Goal: Communication & Community: Answer question/provide support

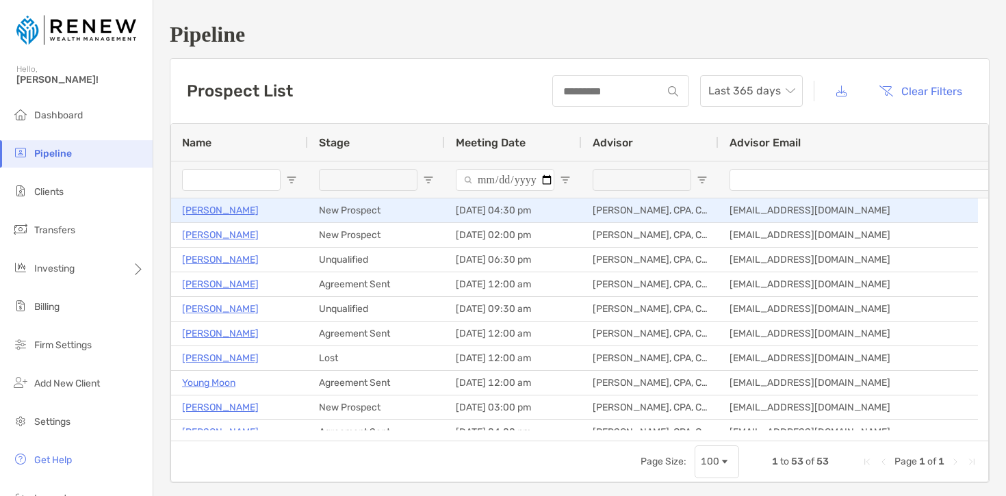
click at [222, 209] on p "[PERSON_NAME]" at bounding box center [220, 210] width 77 height 17
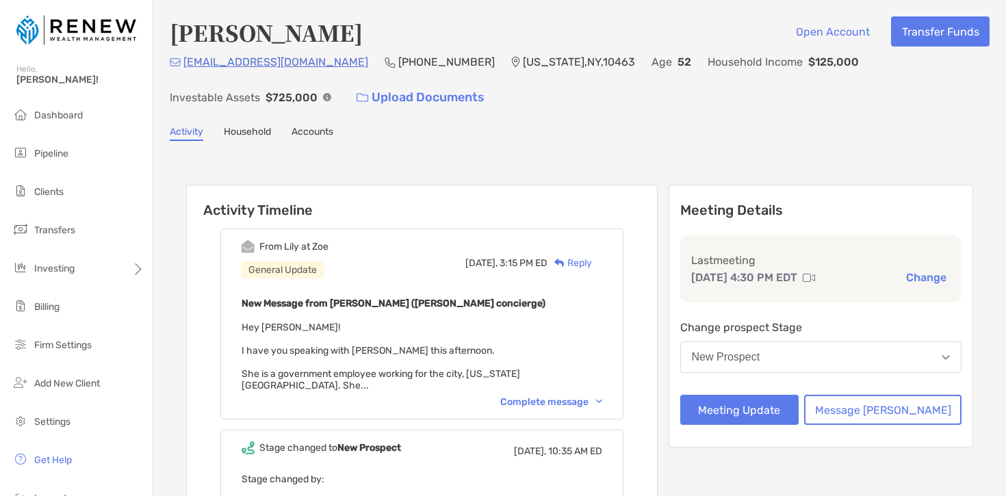
click at [589, 396] on div "Complete message" at bounding box center [551, 402] width 102 height 12
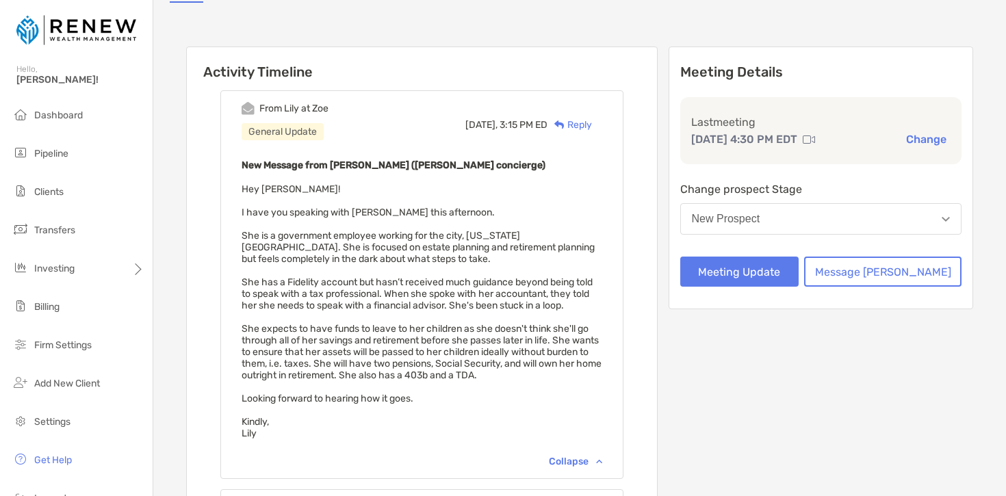
scroll to position [201, 0]
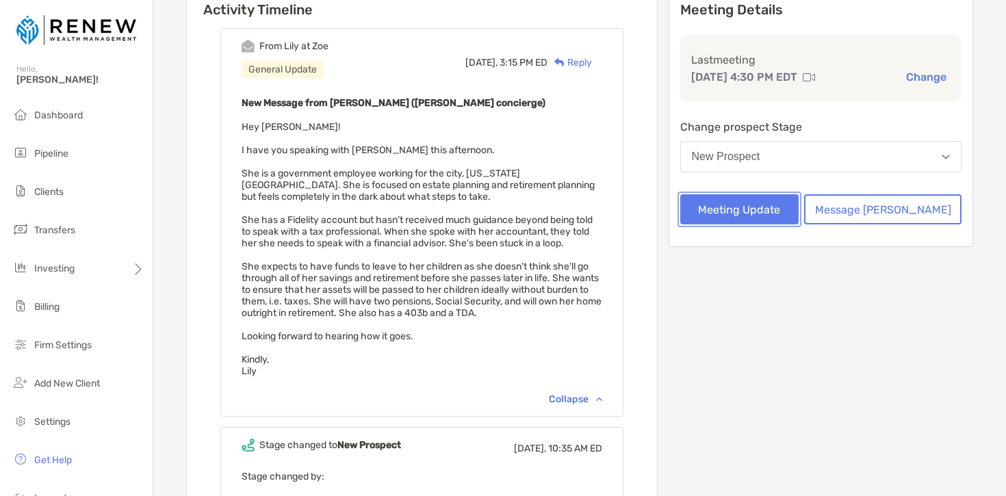
click at [745, 206] on button "Meeting Update" at bounding box center [739, 209] width 119 height 30
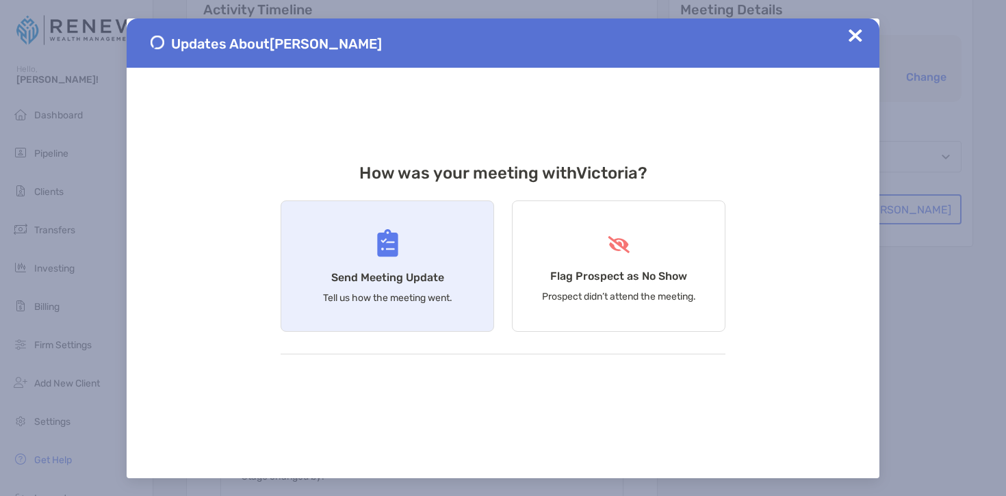
click at [418, 251] on div "Send Meeting Update Tell us how the meeting went." at bounding box center [388, 266] width 214 height 131
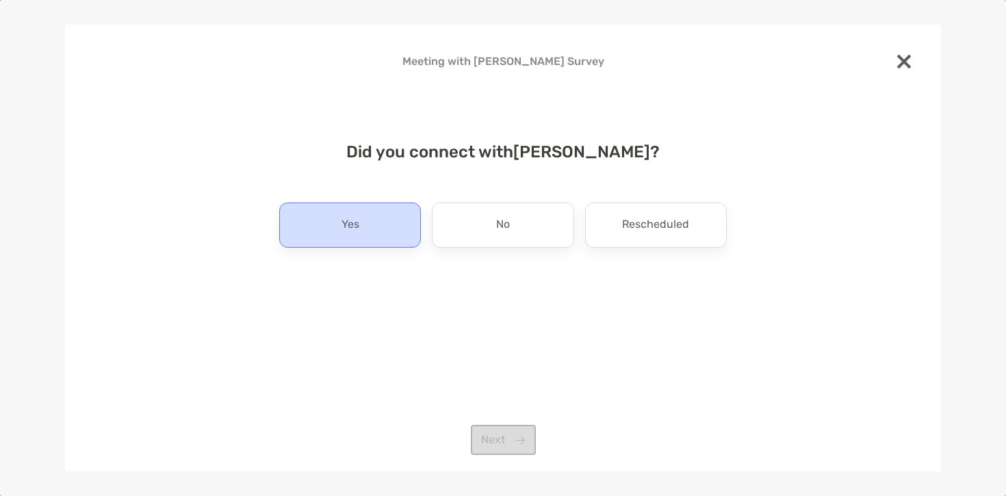
click at [400, 219] on div "Yes" at bounding box center [350, 225] width 142 height 45
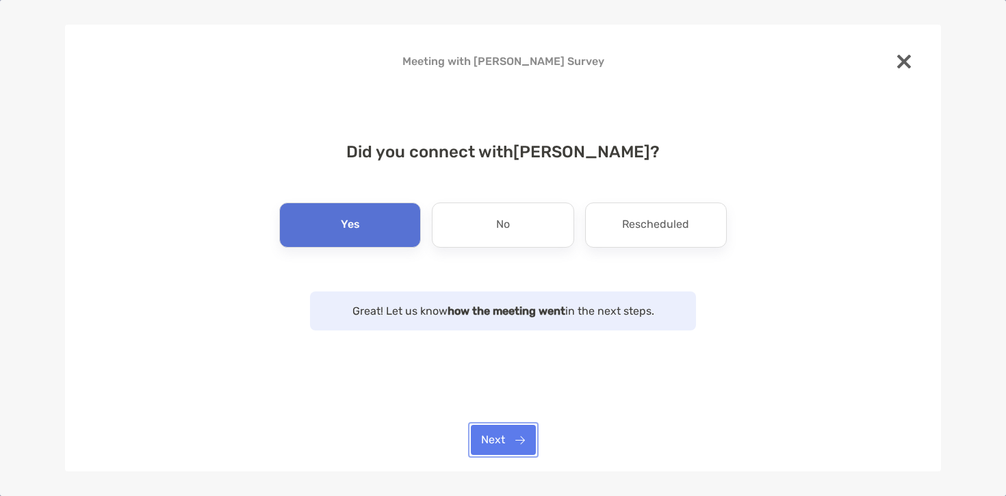
click at [496, 436] on button "Next" at bounding box center [503, 440] width 65 height 30
